Goal: Information Seeking & Learning: Learn about a topic

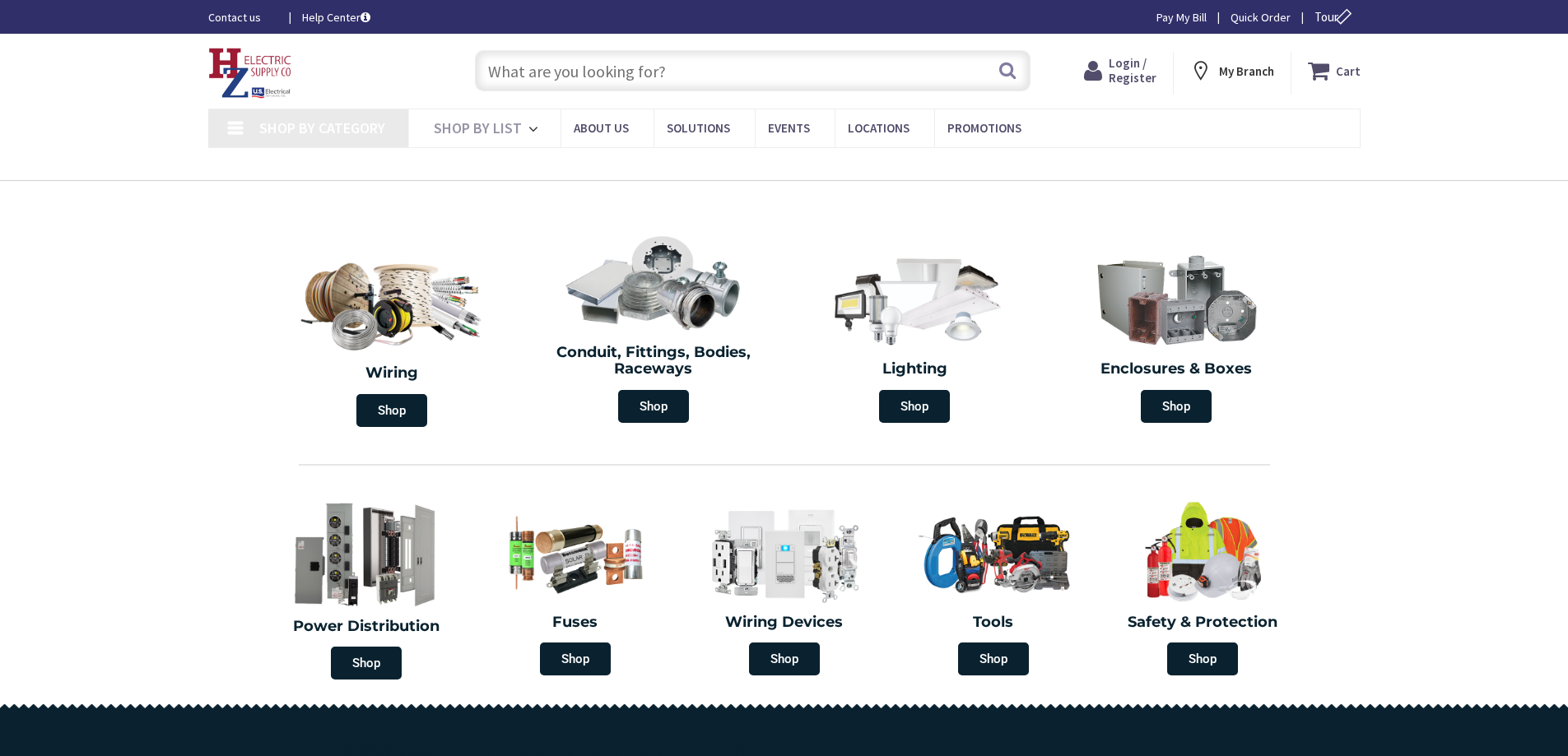
type input "[PERSON_NAME]-Schenectady Rd, [PERSON_NAME][GEOGRAPHIC_DATA], [GEOGRAPHIC_DATA]"
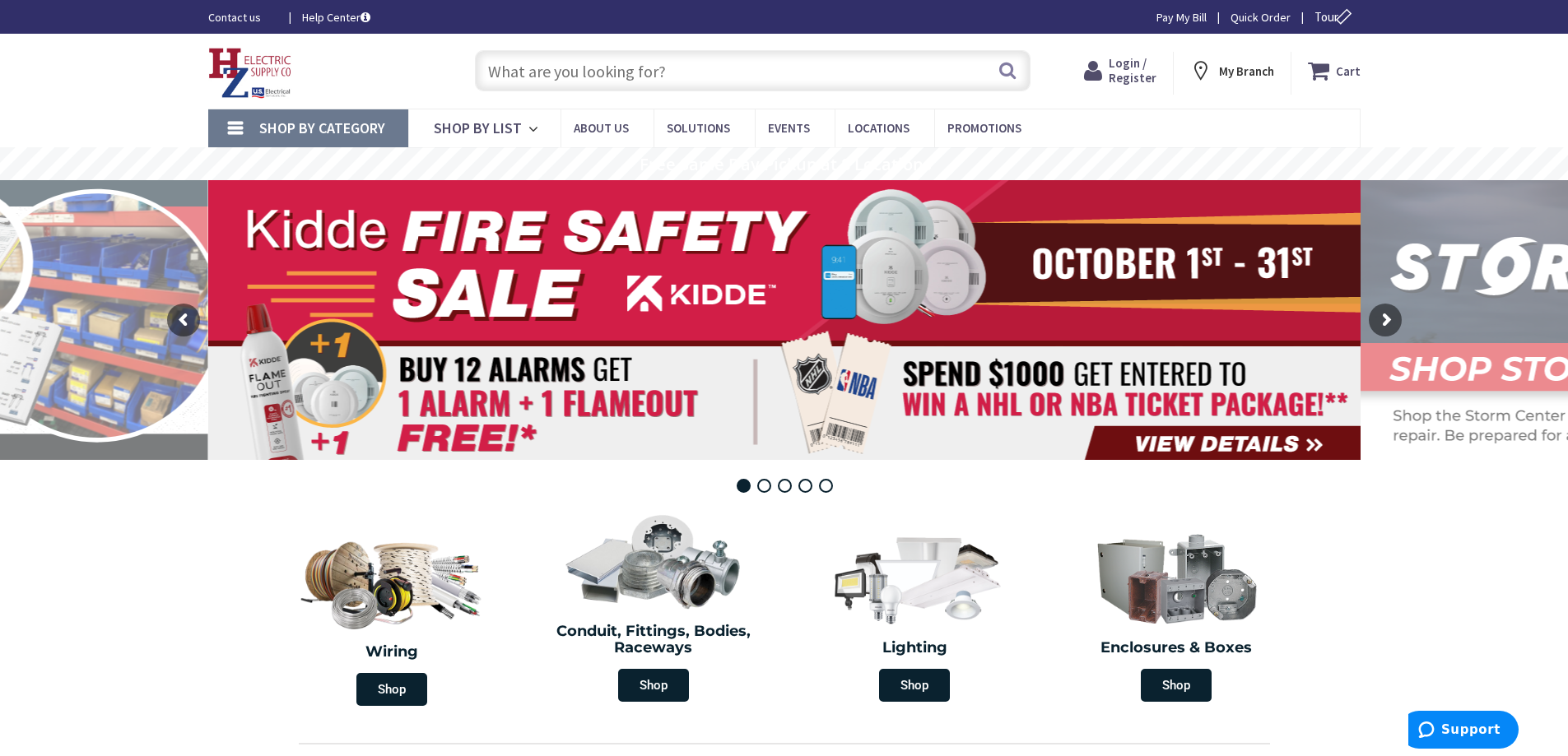
click at [1137, 78] on span "Login / Register" at bounding box center [1133, 70] width 48 height 31
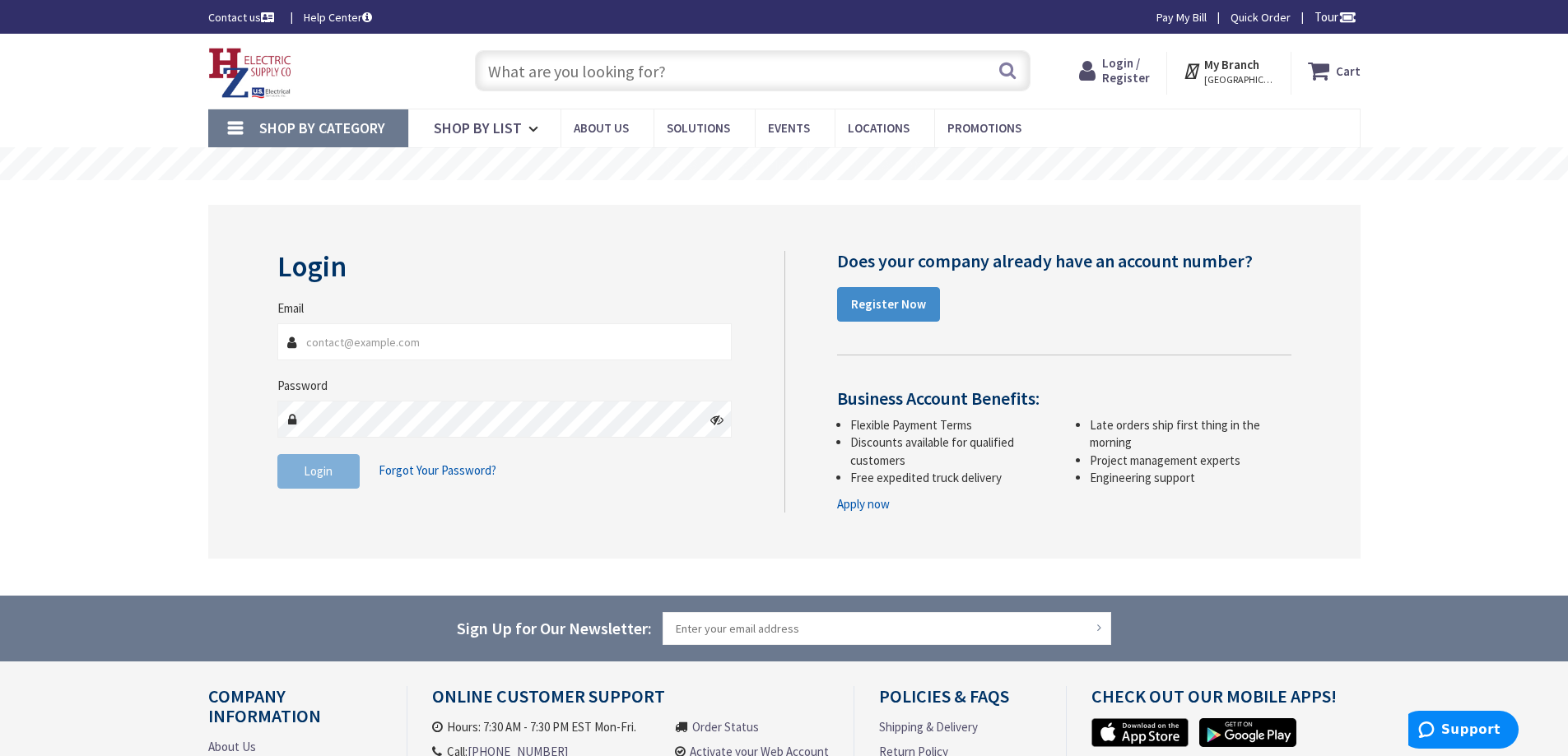
click at [391, 336] on input "Email" at bounding box center [505, 342] width 456 height 37
type input "erebel@siena.edu"
click at [353, 122] on span "Shop By Category" at bounding box center [322, 128] width 126 height 19
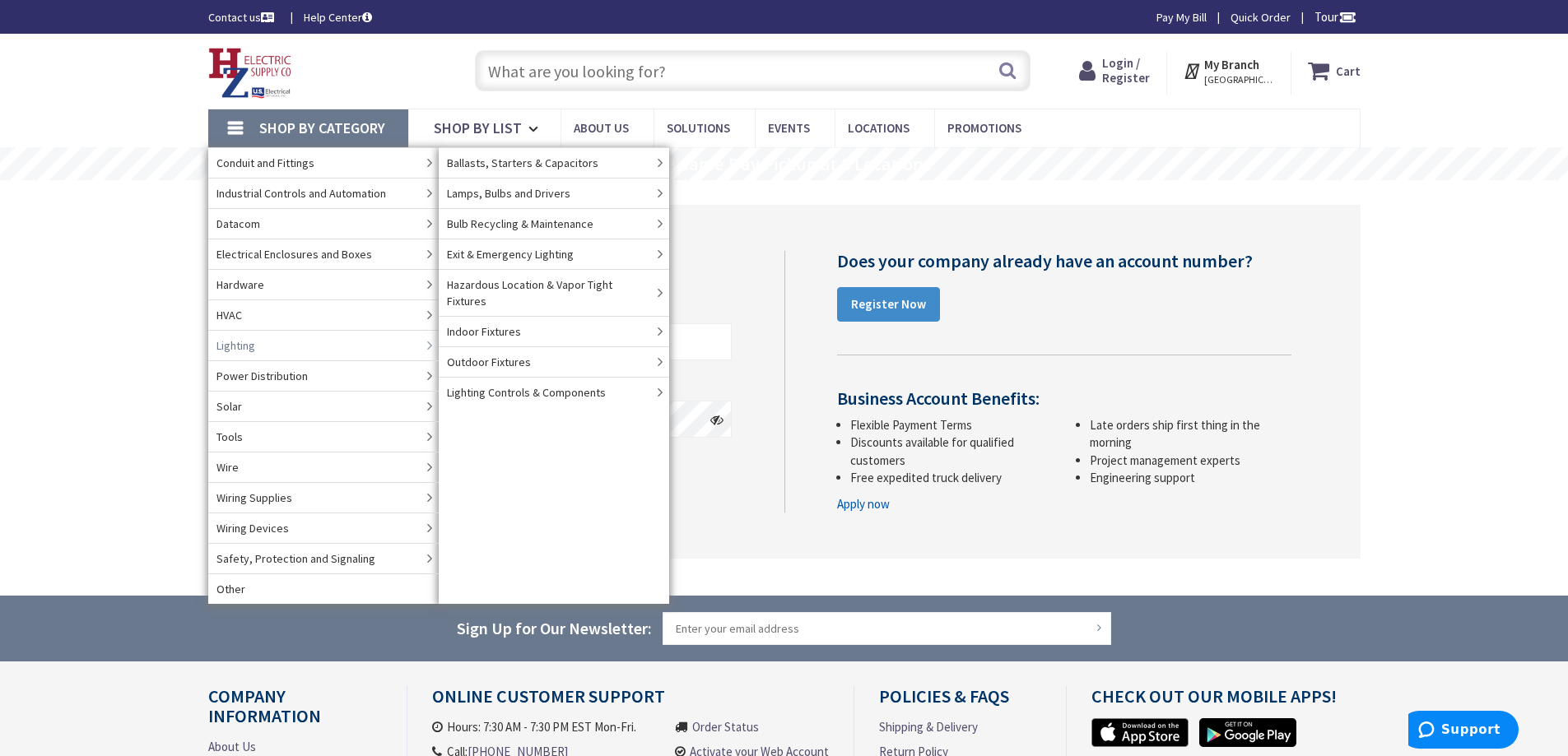
click at [308, 342] on link "Lighting" at bounding box center [323, 346] width 230 height 31
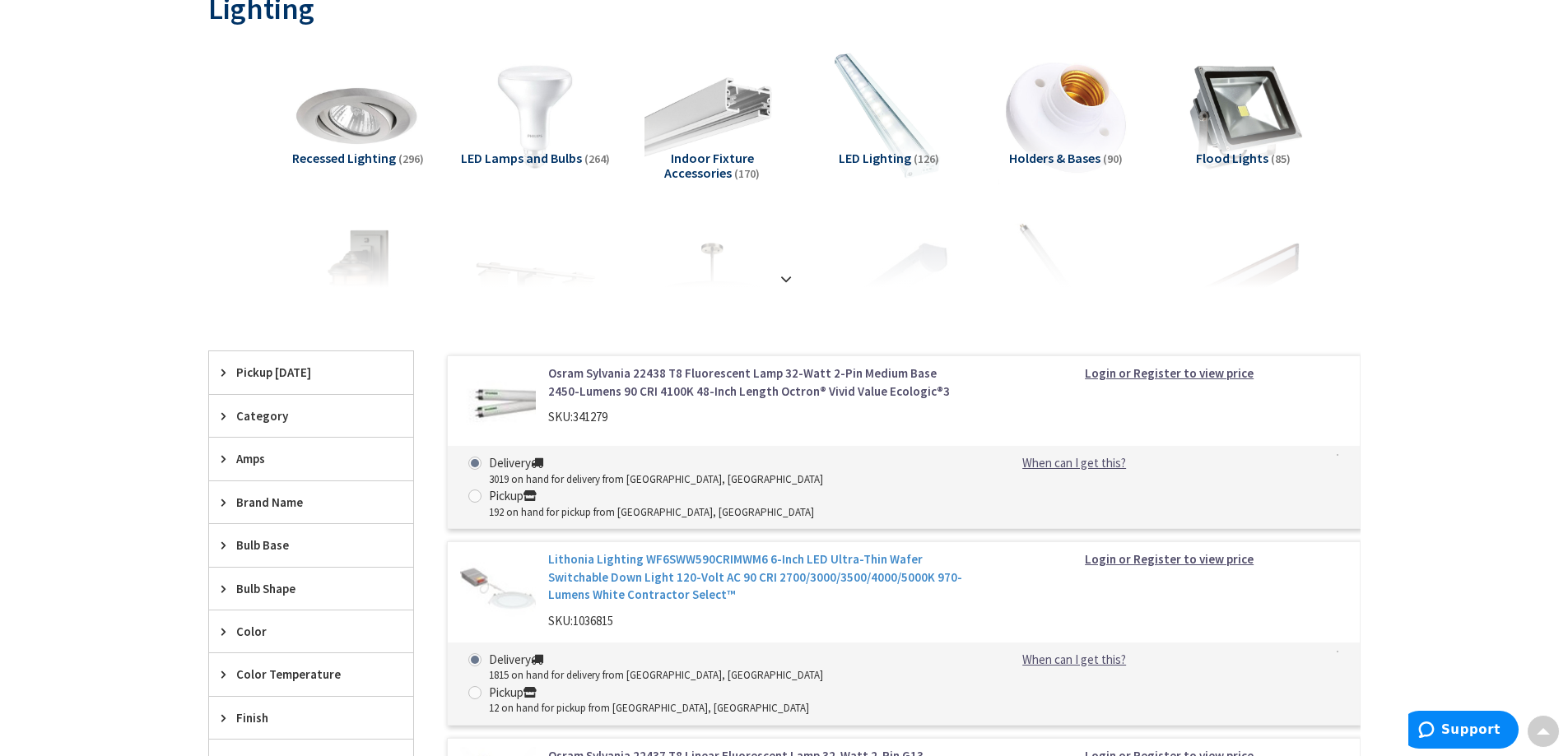
scroll to position [247, 0]
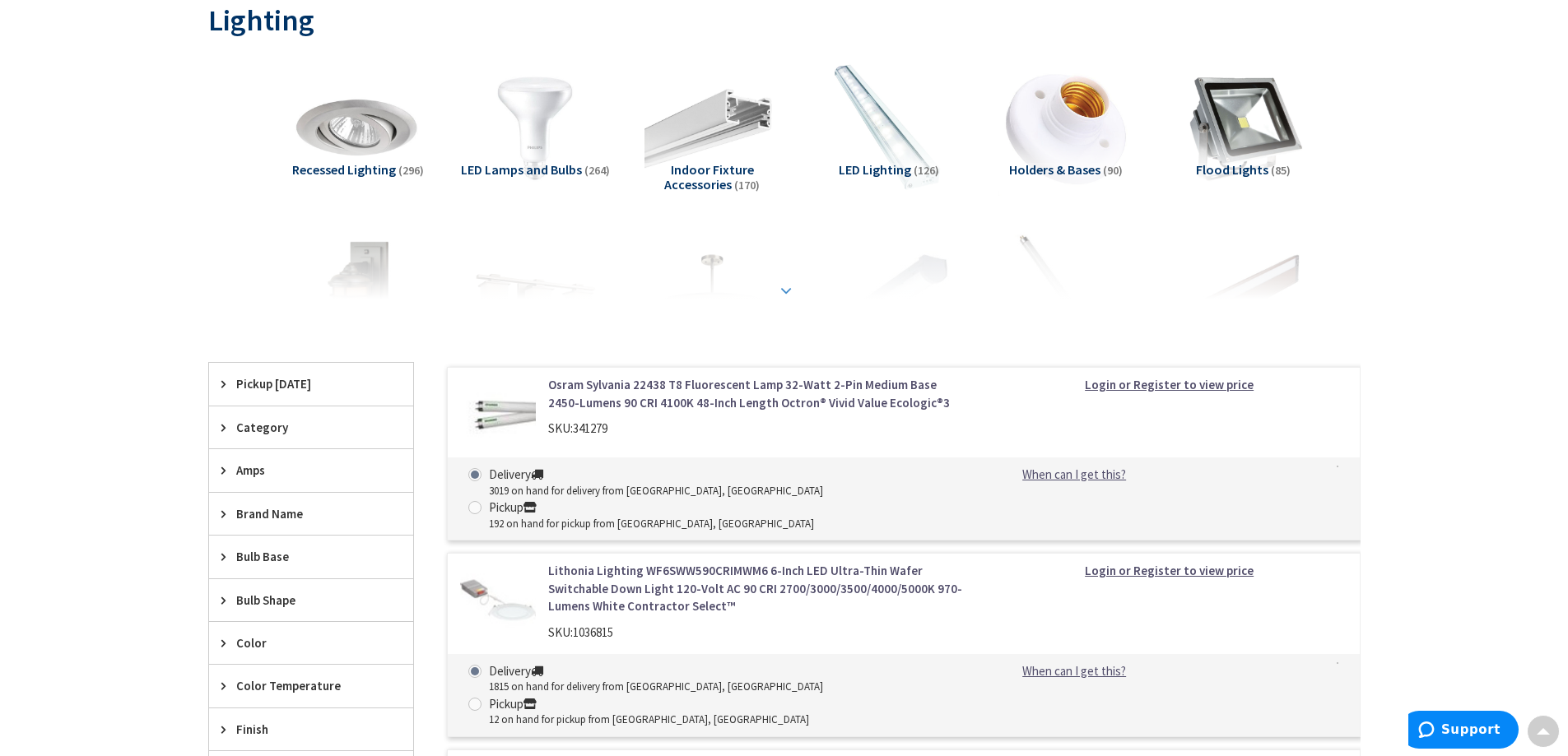
click at [784, 291] on strong at bounding box center [786, 290] width 20 height 18
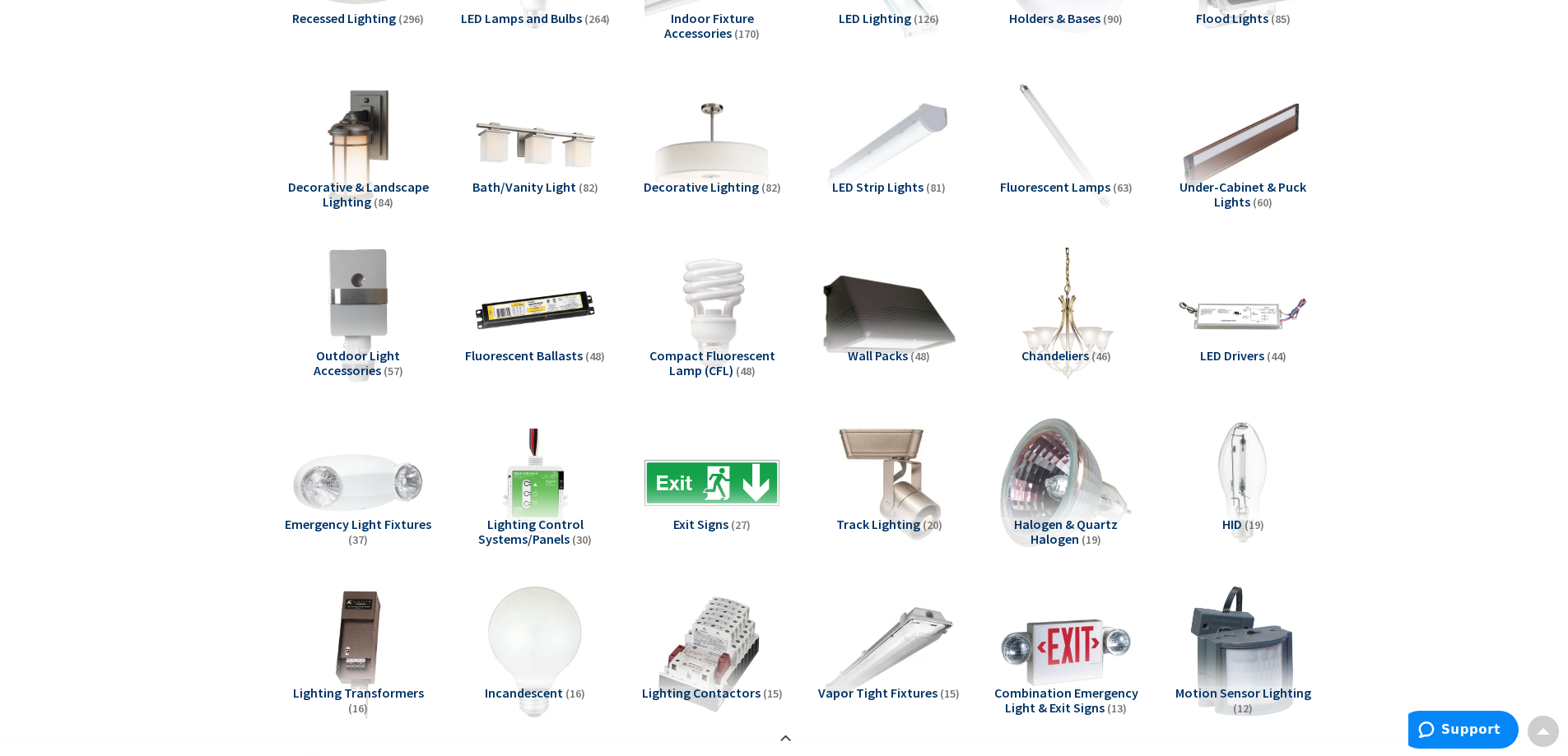
scroll to position [411, 0]
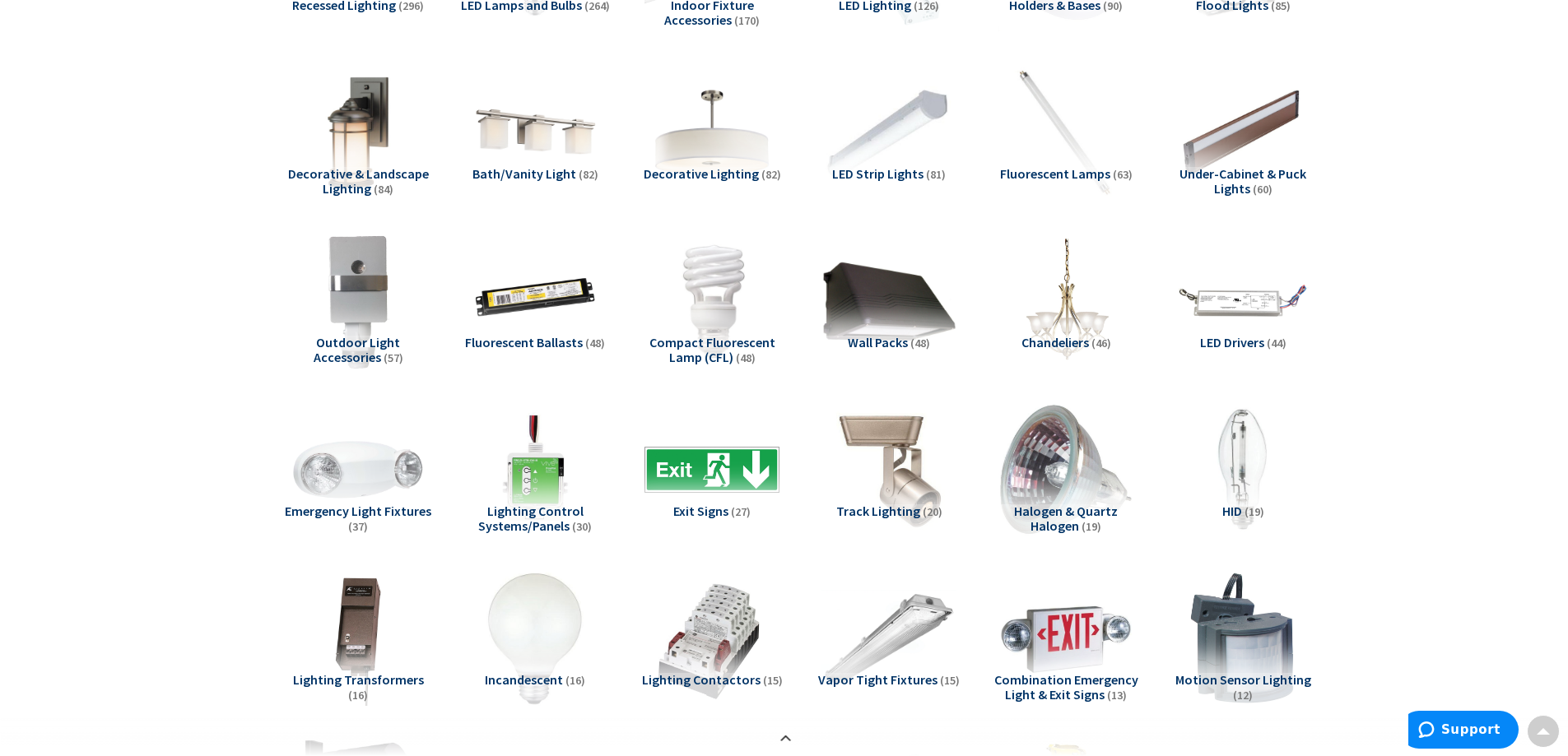
click at [1226, 340] on span "LED Drivers" at bounding box center [1232, 342] width 65 height 16
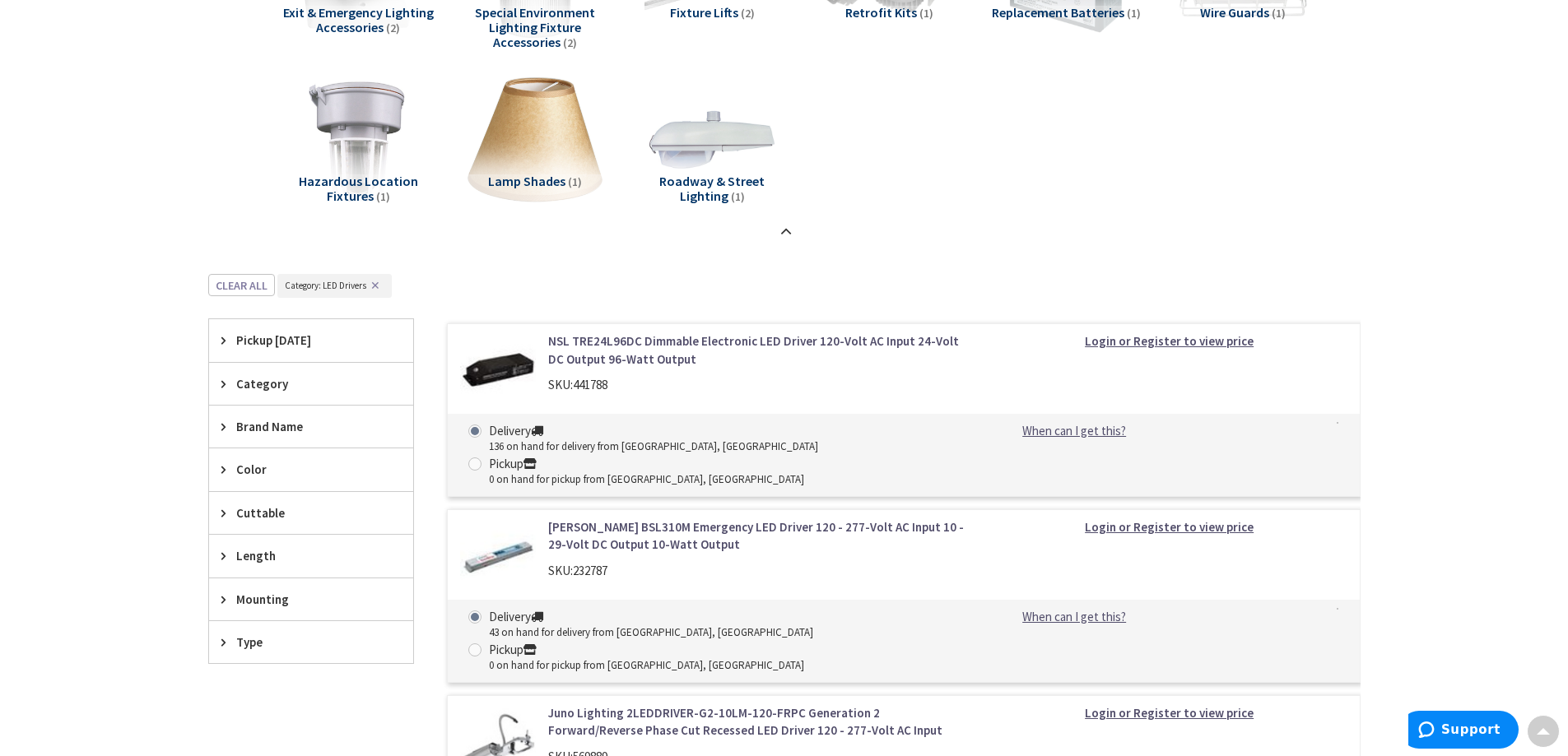
scroll to position [1694, 0]
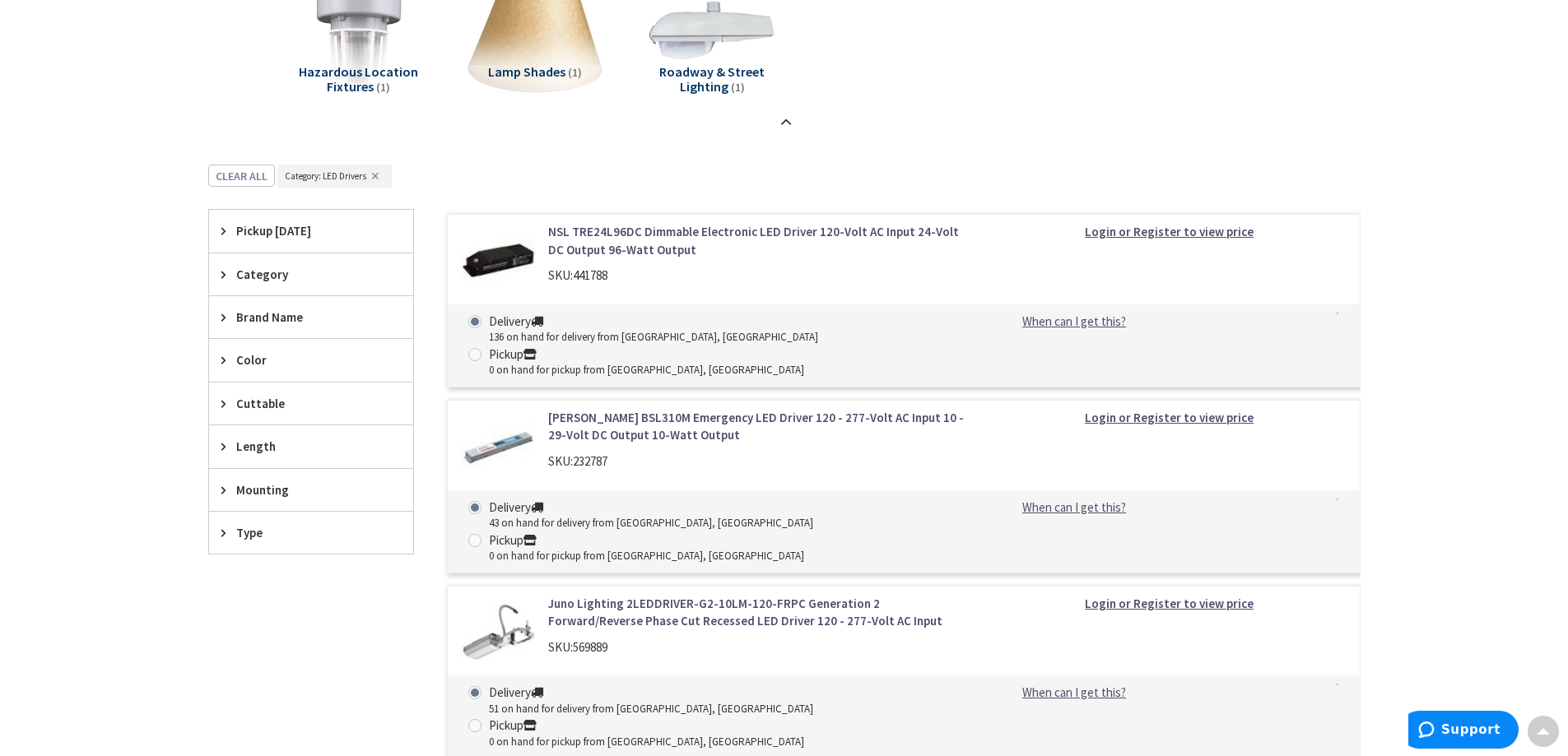
click at [223, 314] on icon at bounding box center [227, 317] width 13 height 13
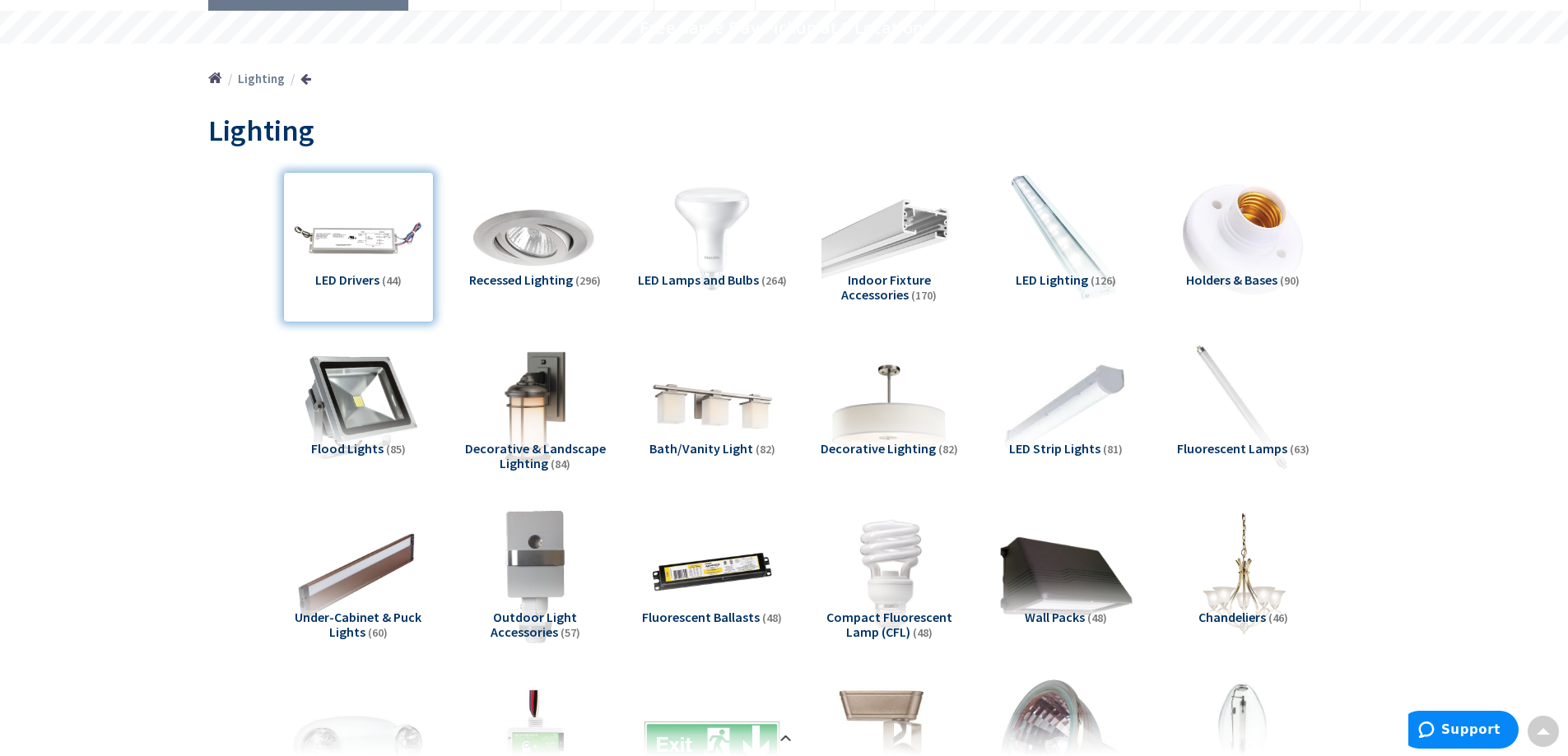
scroll to position [131, 0]
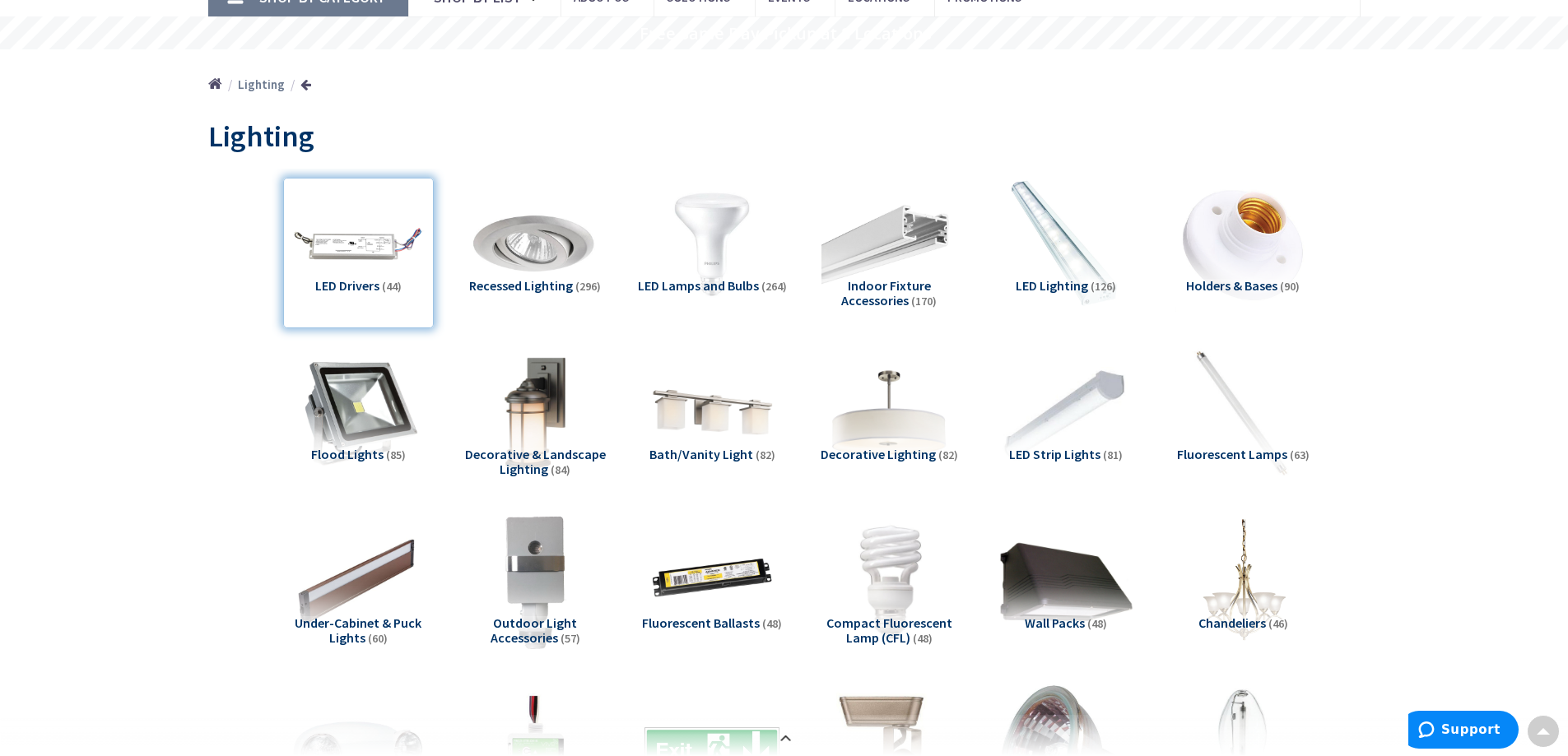
click at [552, 284] on span "Recessed Lighting" at bounding box center [521, 285] width 104 height 16
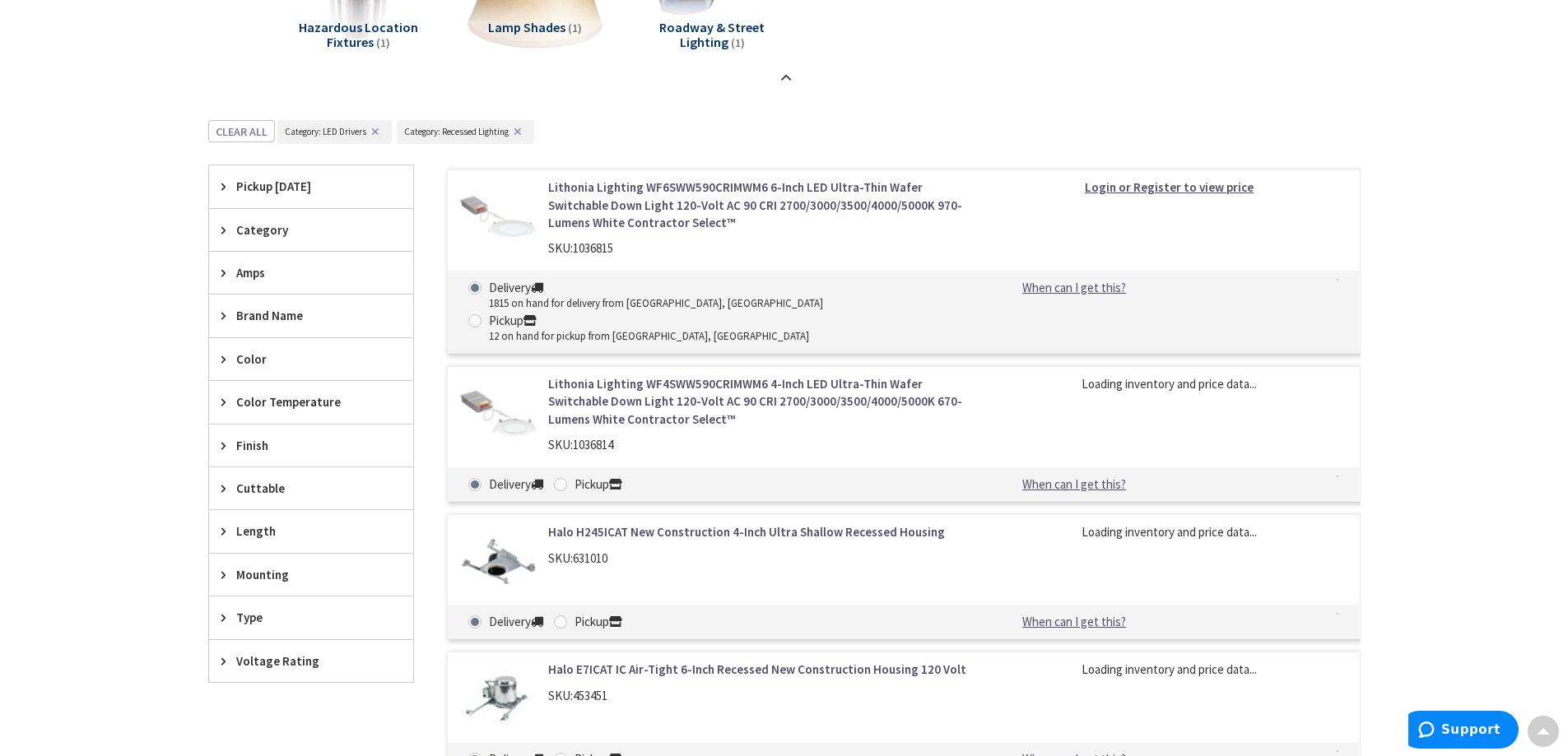
scroll to position [1859, 0]
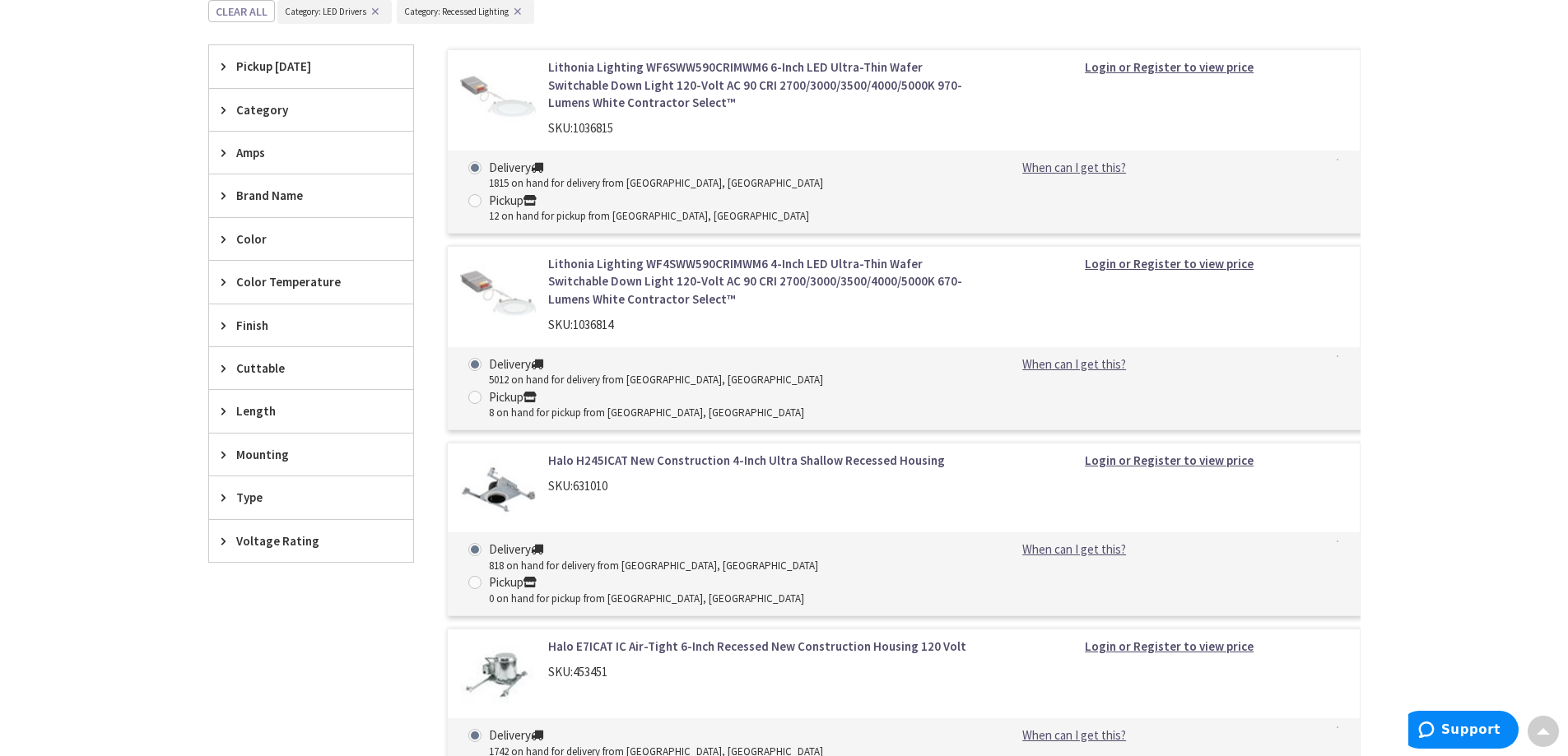
click at [222, 106] on icon at bounding box center [227, 110] width 13 height 13
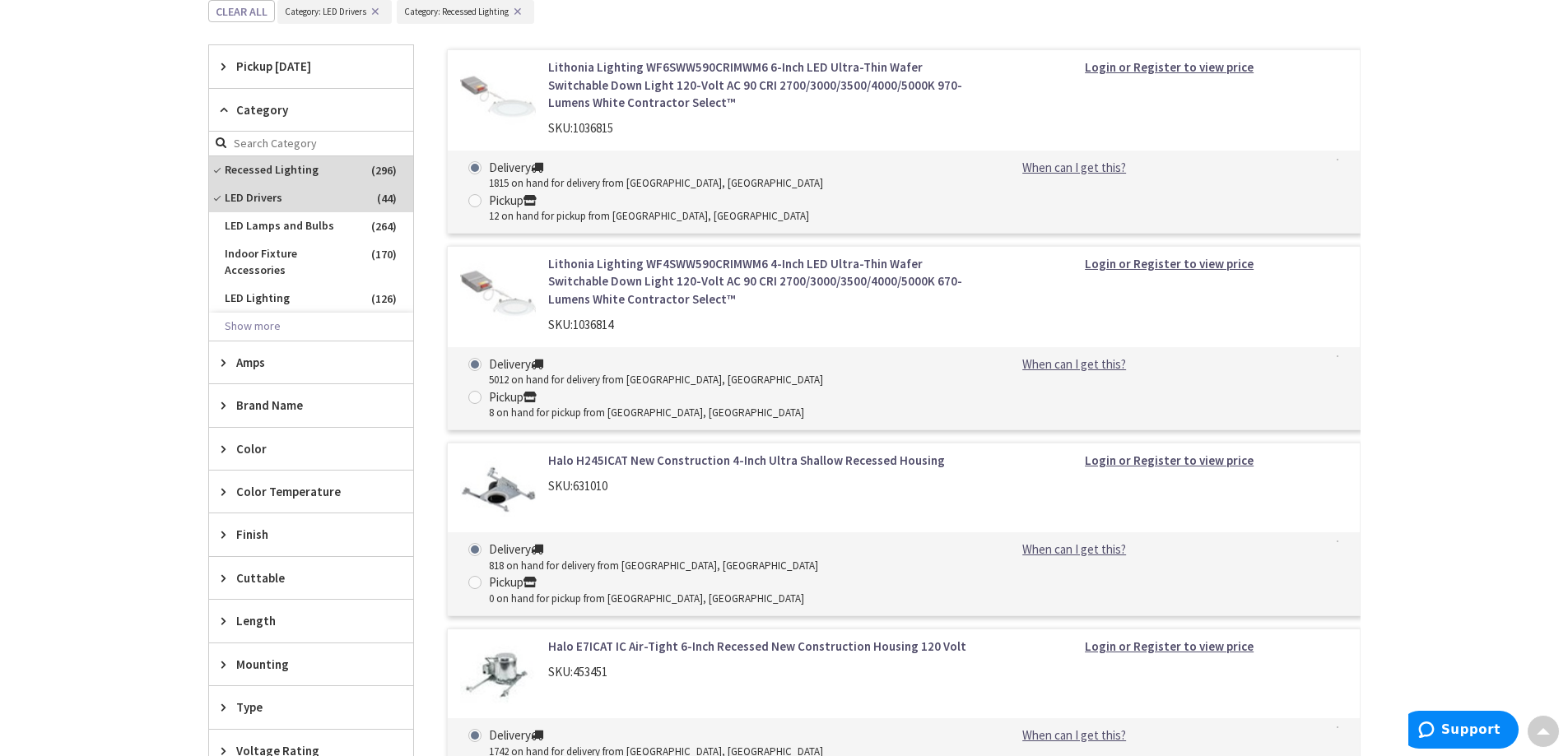
click at [222, 106] on icon at bounding box center [227, 110] width 13 height 13
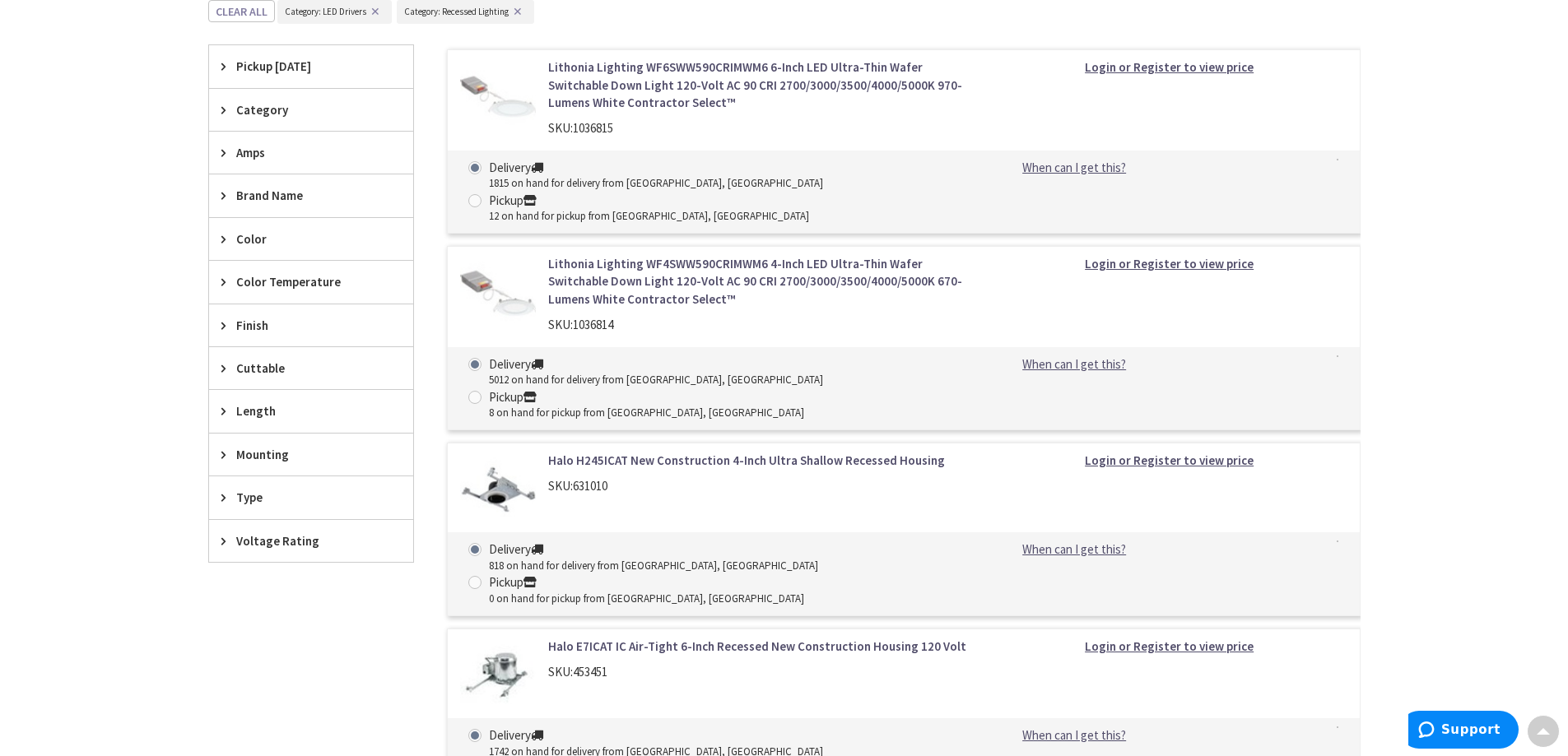
click at [229, 193] on icon at bounding box center [227, 196] width 13 height 13
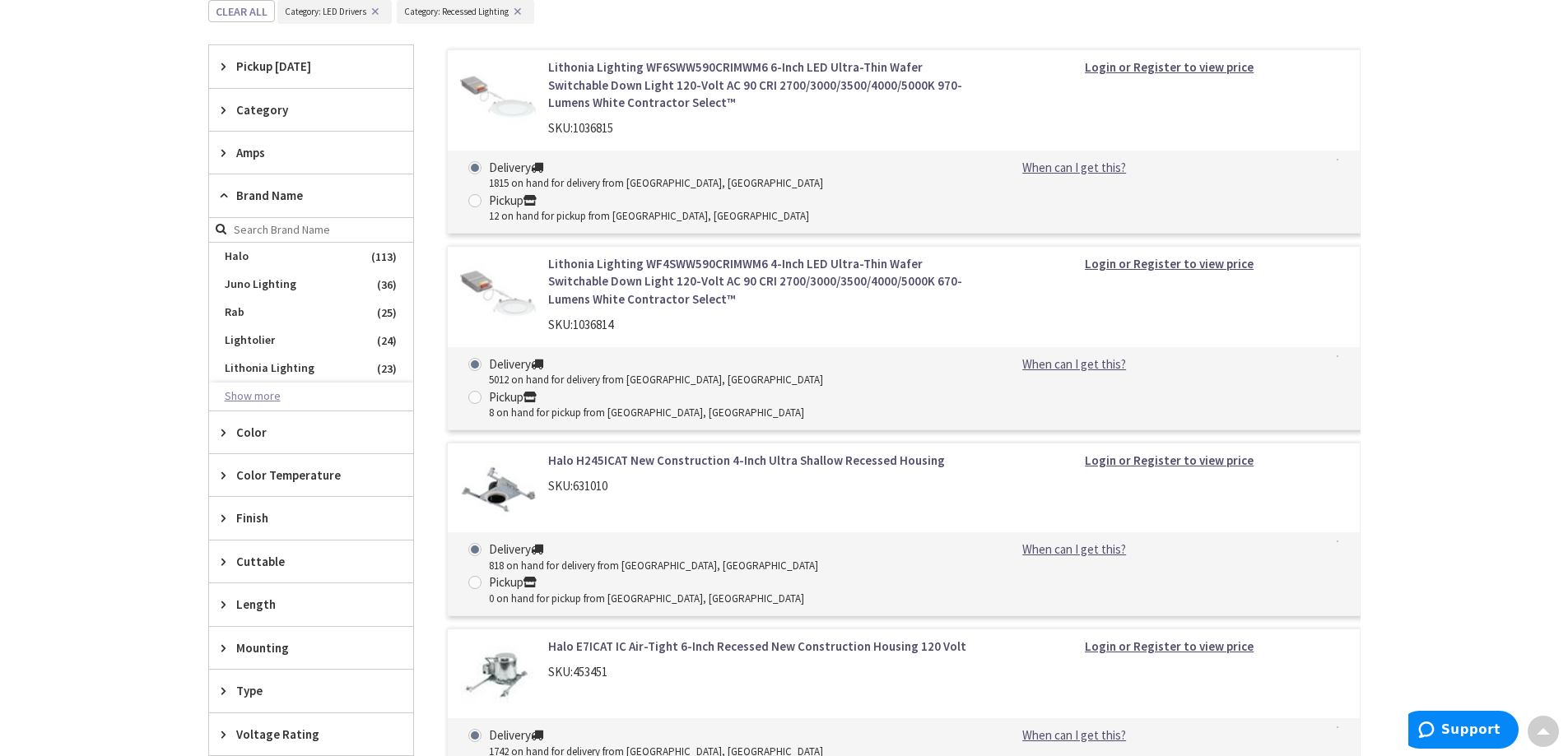
click at [241, 393] on button "Show more" at bounding box center [311, 396] width 204 height 28
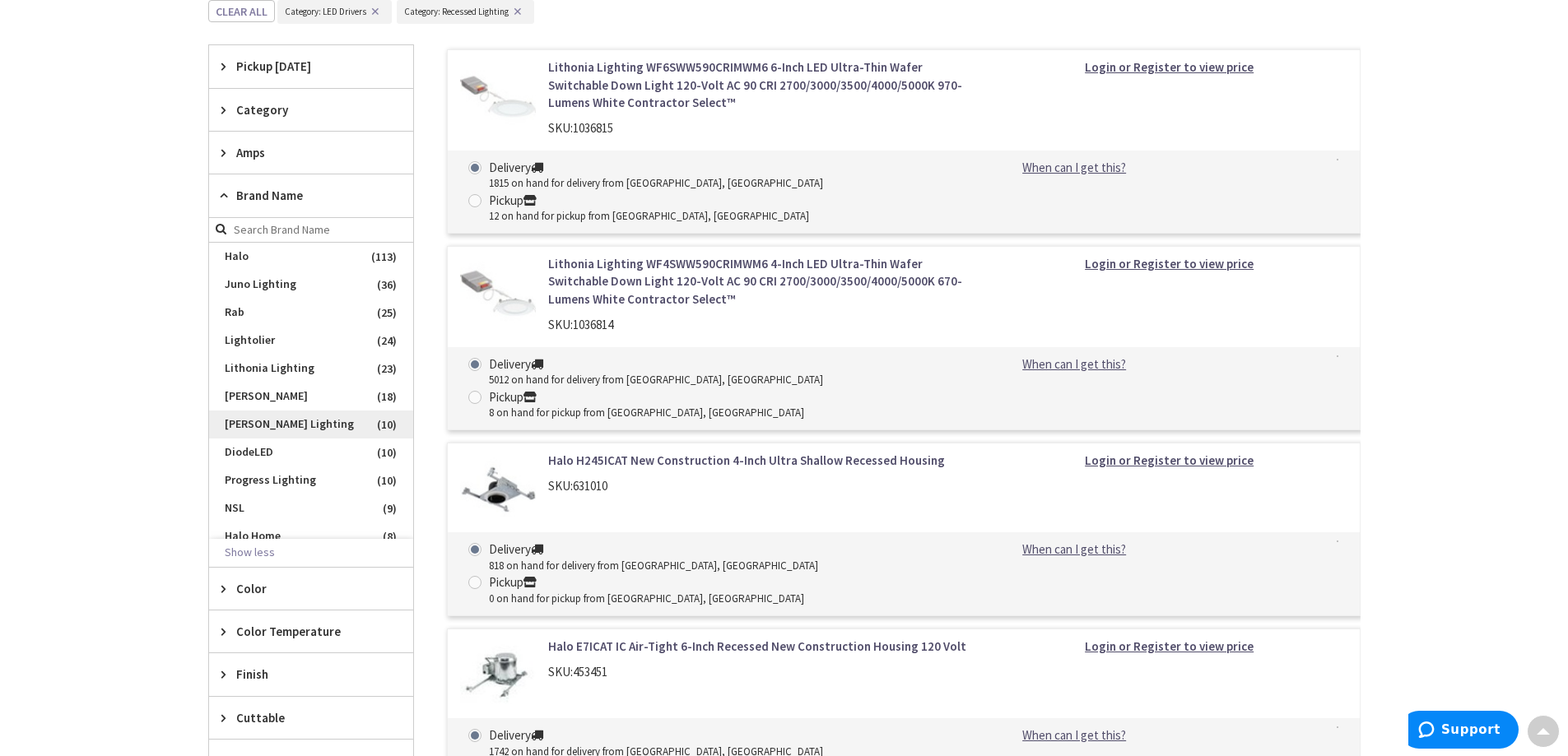
click at [246, 417] on span "Cooper Lighting" at bounding box center [311, 424] width 204 height 28
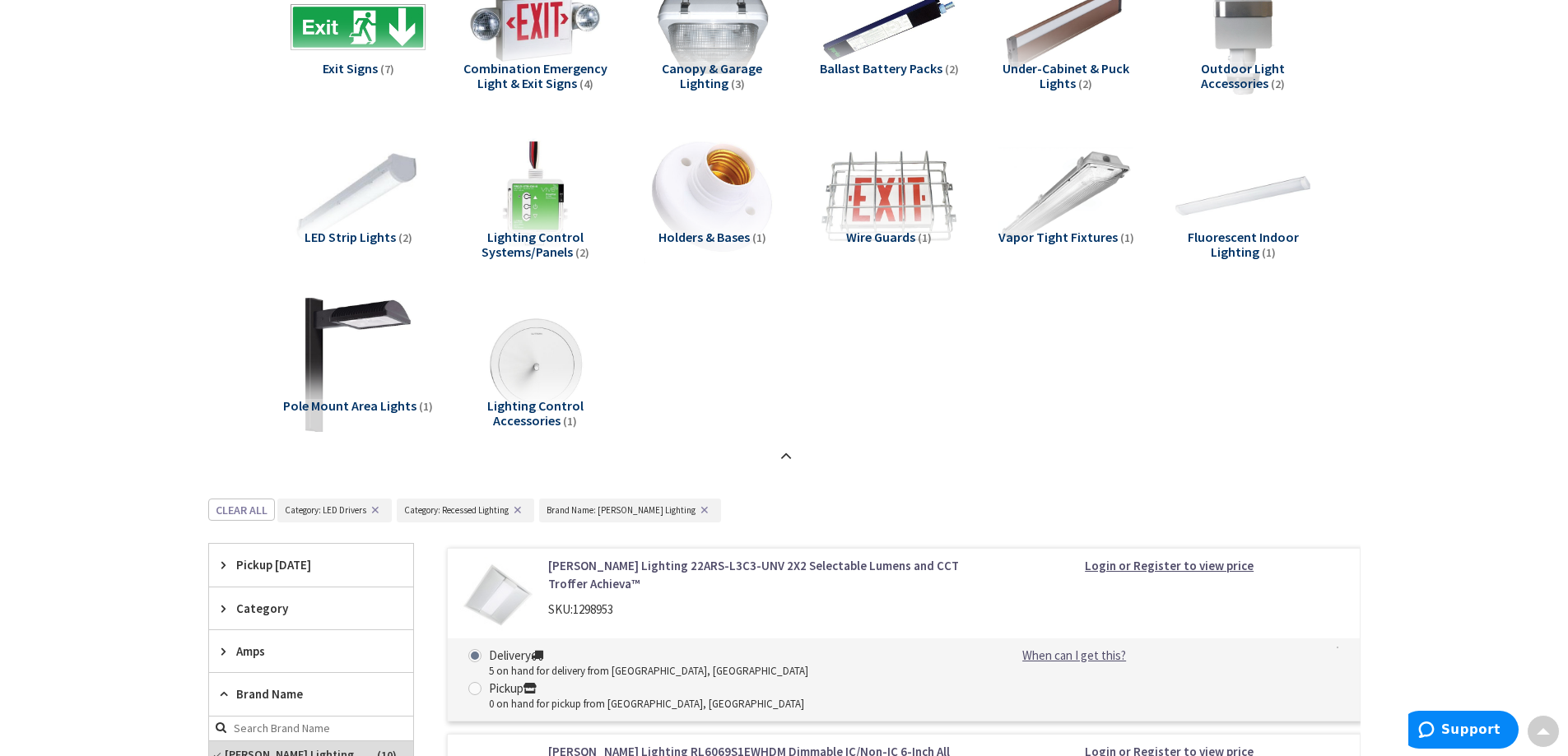
scroll to position [0, 0]
